Goal: Find specific page/section: Find specific page/section

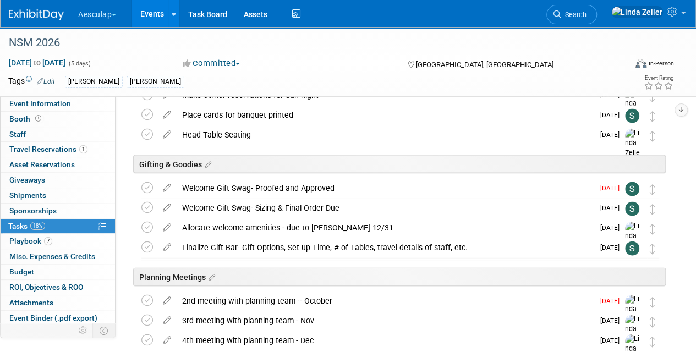
scroll to position [1100, 0]
click at [586, 18] on span "Search" at bounding box center [573, 14] width 25 height 8
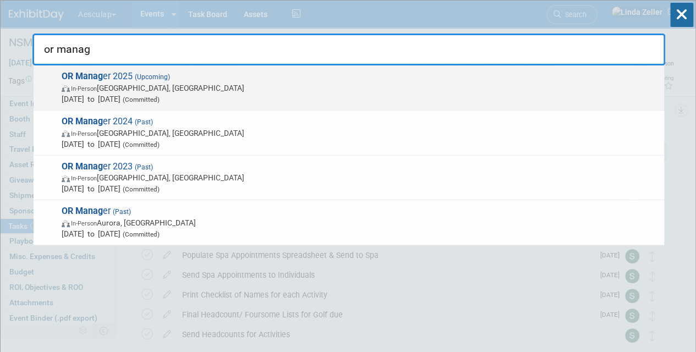
type input "or manag"
click at [72, 85] on span "In-Person" at bounding box center [84, 88] width 26 height 7
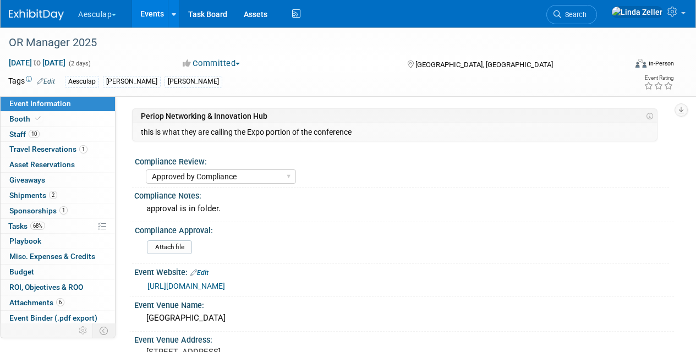
select select "Approved by Compliance"
select select "Strategic Sales"
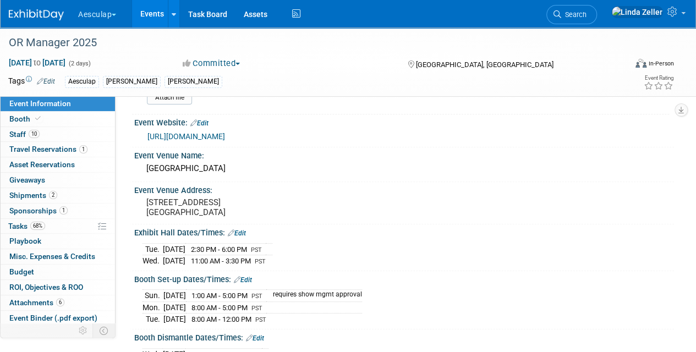
scroll to position [220, 0]
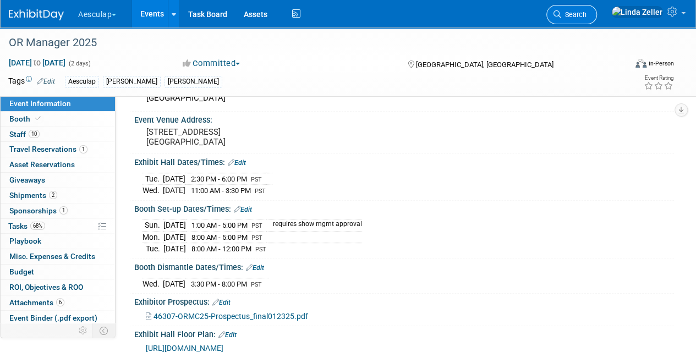
click at [586, 11] on span "Search" at bounding box center [573, 14] width 25 height 8
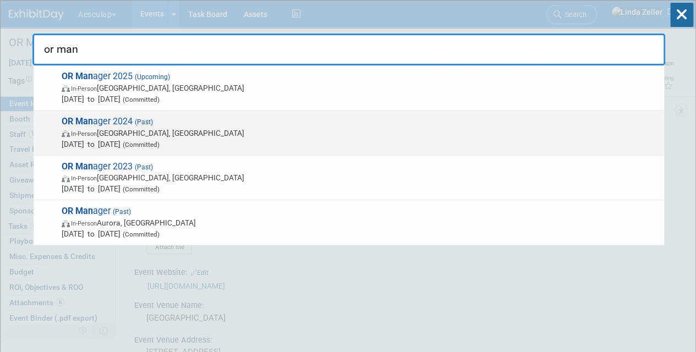
type input "or man"
click at [102, 119] on span "OR Man ager 2024 (Past) In-Person Las Vegas, NV Oct 28, 2024 to Oct 29, 2024 (C…" at bounding box center [358, 133] width 600 height 34
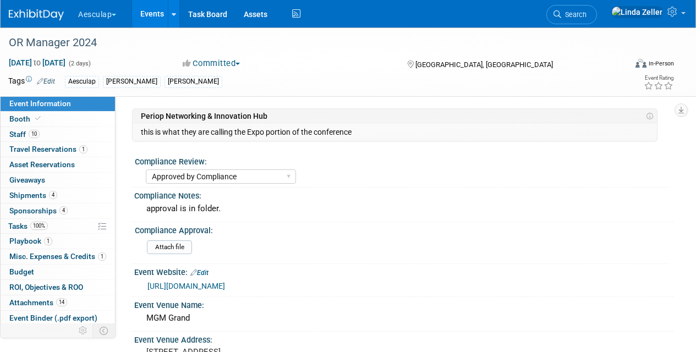
select select "Approved by Compliance"
select select "Strategic Sales"
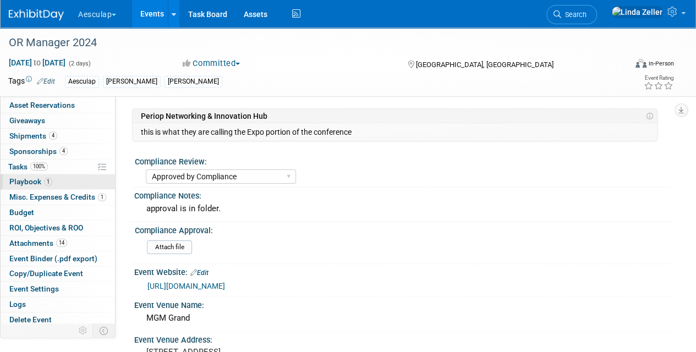
scroll to position [60, 0]
click at [17, 207] on span "Budget" at bounding box center [21, 211] width 25 height 9
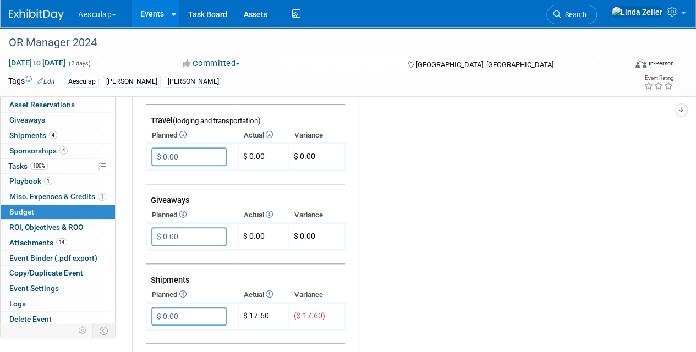
scroll to position [715, 0]
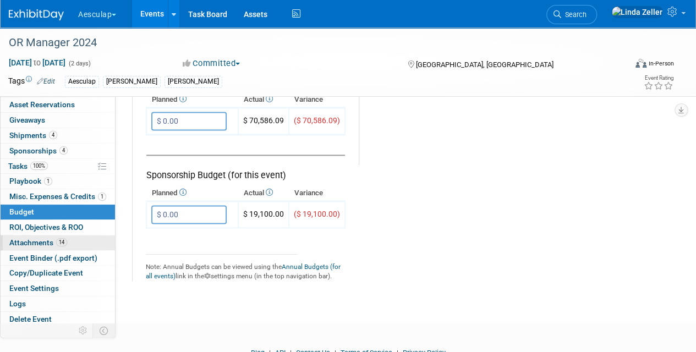
click at [26, 238] on span "Attachments 14" at bounding box center [38, 242] width 58 height 9
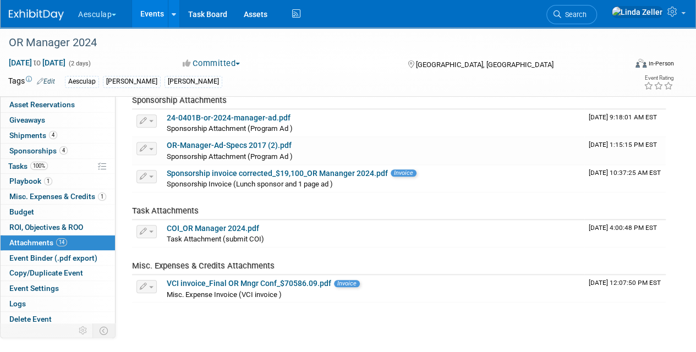
scroll to position [495, 0]
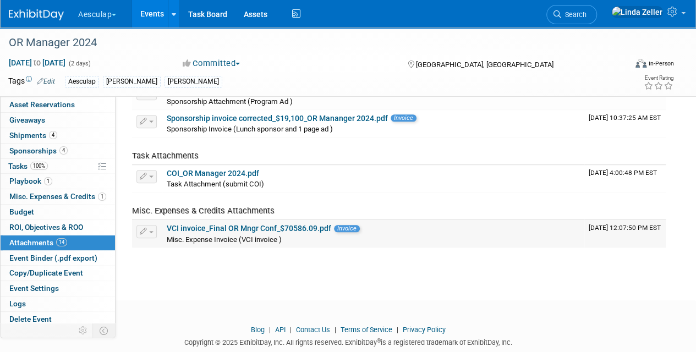
click at [222, 225] on link "VCI invoice_Final OR Mngr Conf_$70586.09.pdf" at bounding box center [249, 228] width 164 height 9
